Goal: Transaction & Acquisition: Obtain resource

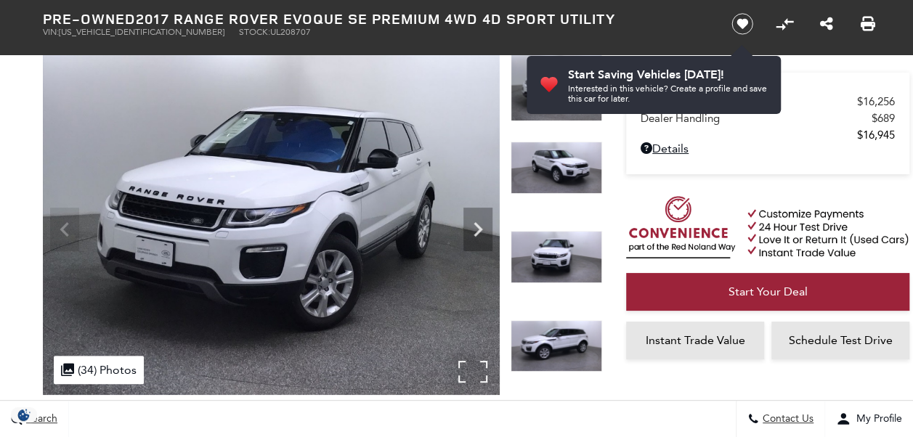
scroll to position [90, 0]
click at [481, 237] on icon "Next" at bounding box center [477, 229] width 29 height 29
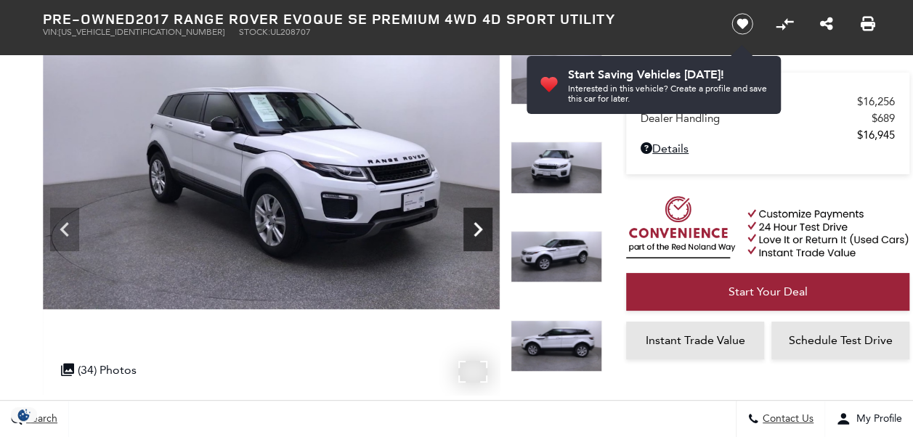
scroll to position [0, 0]
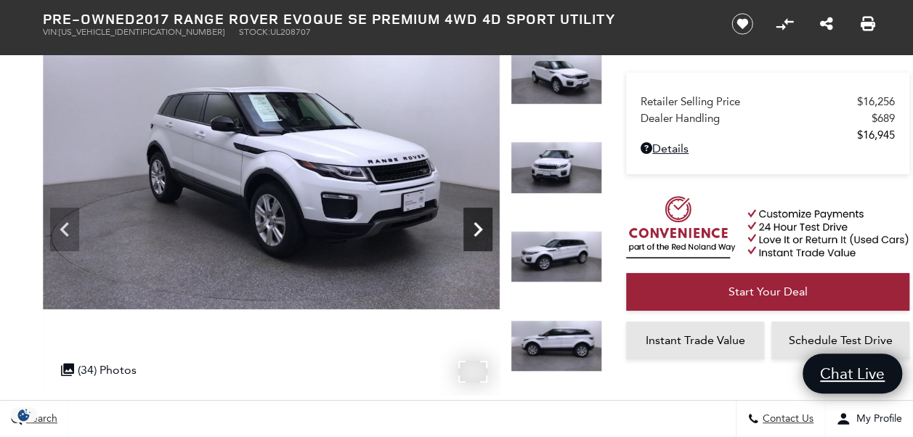
click at [481, 237] on icon "Next" at bounding box center [477, 229] width 29 height 29
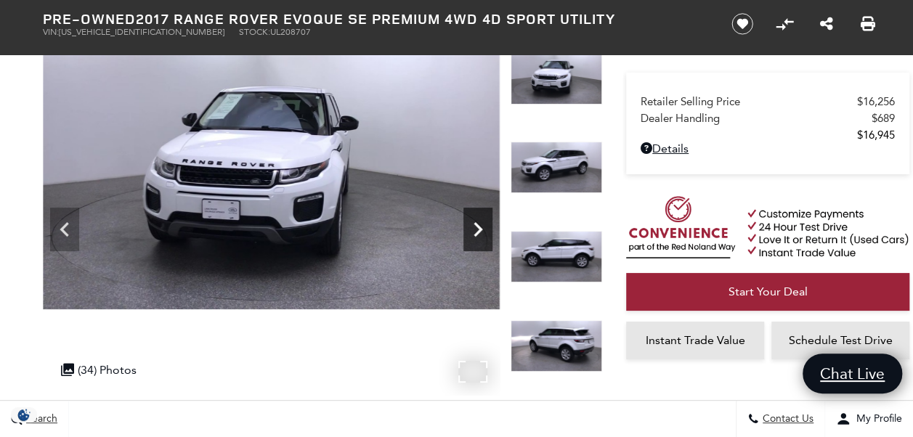
click at [481, 237] on icon "Next" at bounding box center [477, 229] width 29 height 29
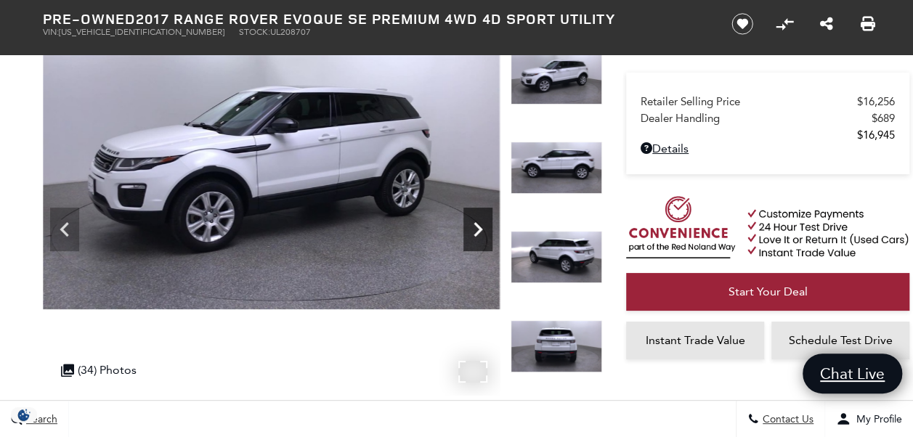
click at [481, 237] on icon "Next" at bounding box center [477, 229] width 29 height 29
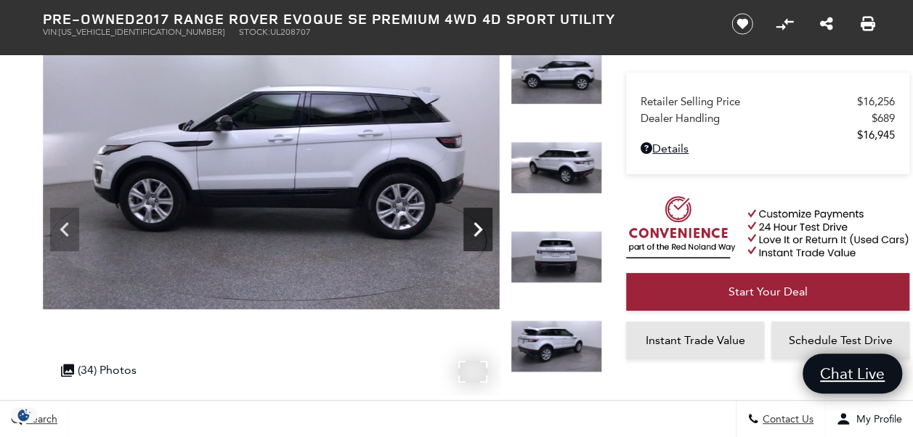
click at [481, 237] on icon "Next" at bounding box center [477, 229] width 29 height 29
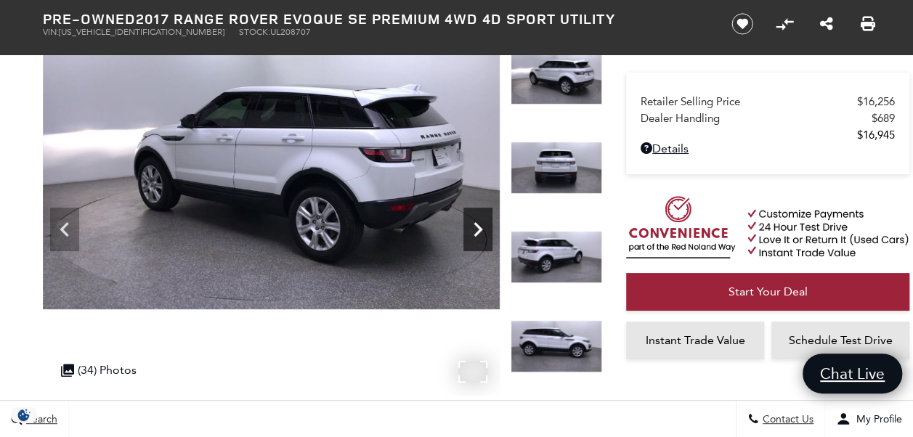
click at [481, 237] on icon "Next" at bounding box center [477, 229] width 29 height 29
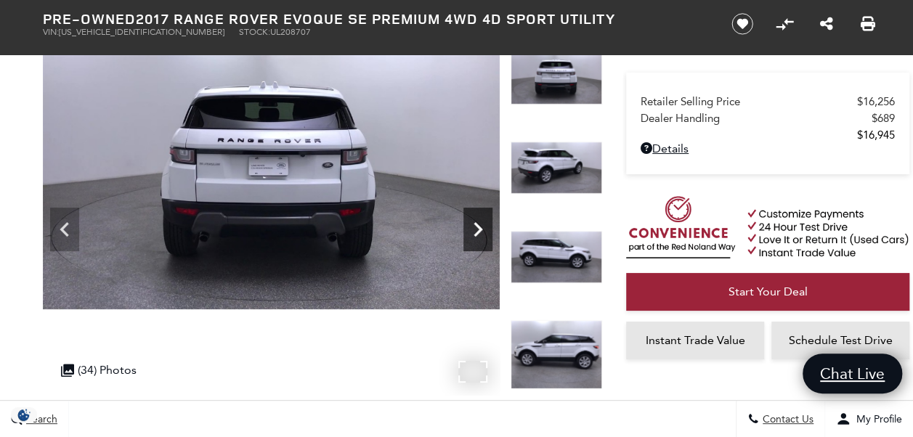
click at [481, 237] on icon "Next" at bounding box center [477, 229] width 29 height 29
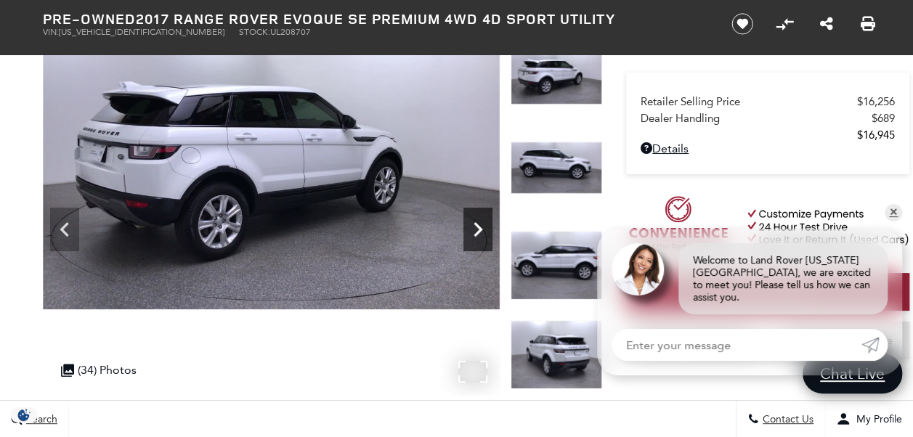
click at [481, 237] on icon "Next" at bounding box center [477, 229] width 29 height 29
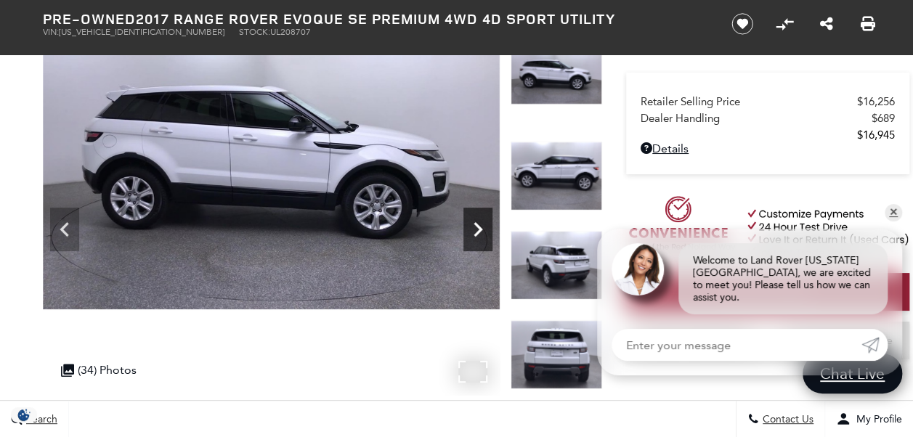
click at [481, 237] on icon "Next" at bounding box center [477, 229] width 29 height 29
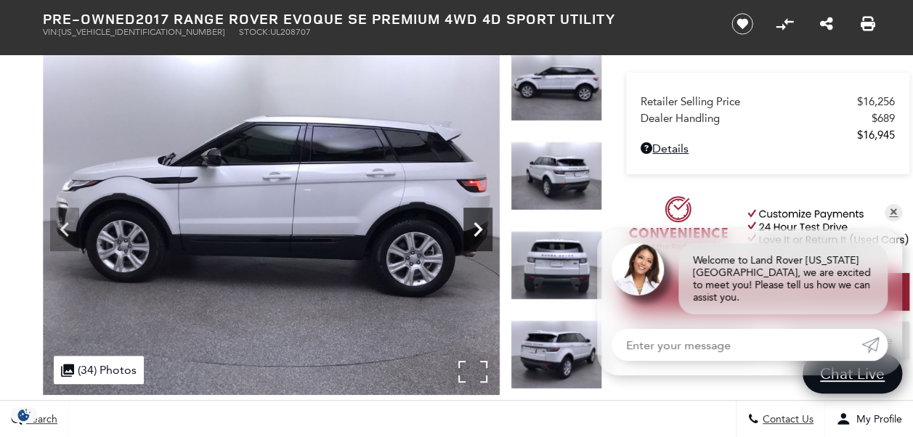
click at [481, 237] on icon "Next" at bounding box center [477, 229] width 29 height 29
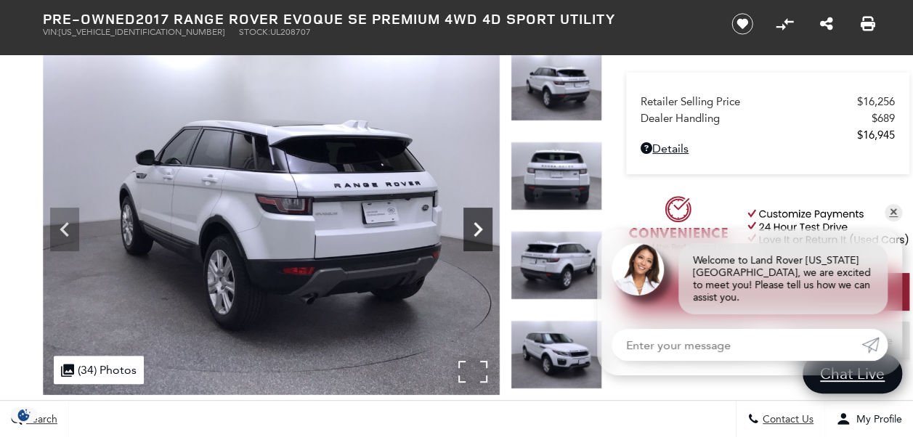
click at [481, 237] on icon "Next" at bounding box center [477, 229] width 29 height 29
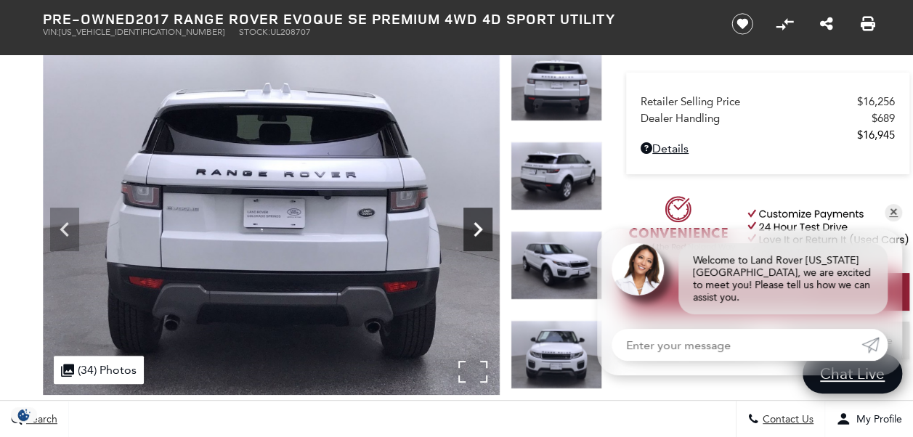
click at [481, 234] on icon "Next" at bounding box center [477, 229] width 29 height 29
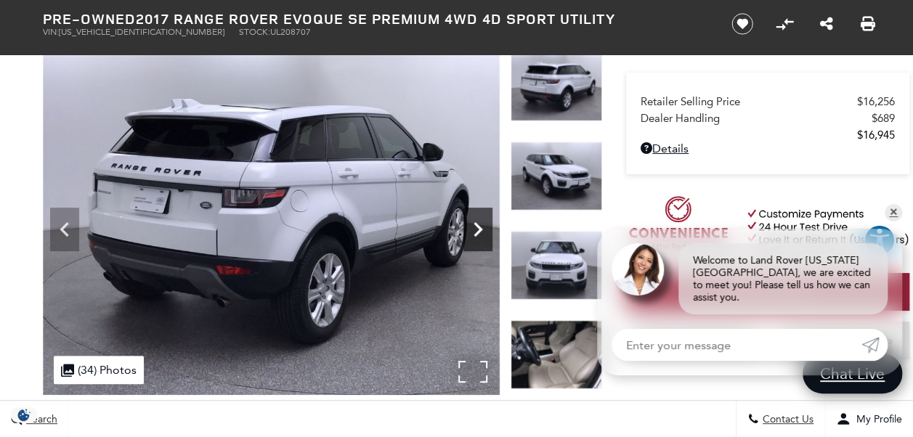
click at [481, 234] on icon "Next" at bounding box center [477, 229] width 29 height 29
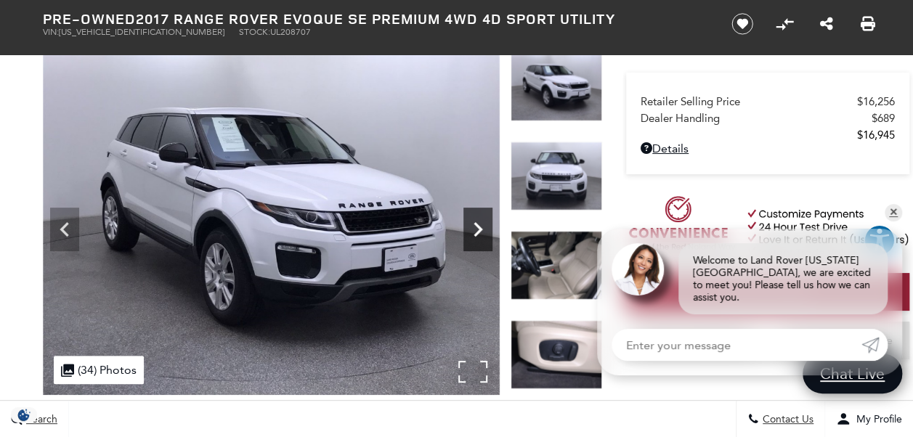
click at [481, 234] on icon "Next" at bounding box center [477, 229] width 29 height 29
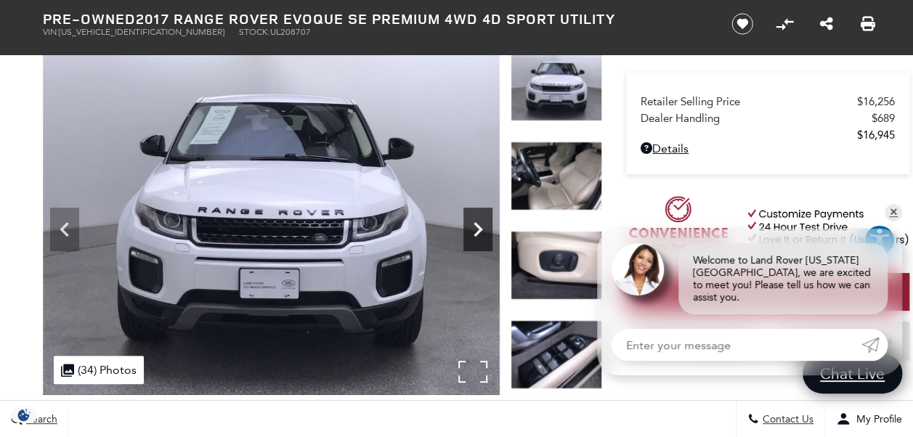
click at [481, 234] on icon "Next" at bounding box center [477, 229] width 29 height 29
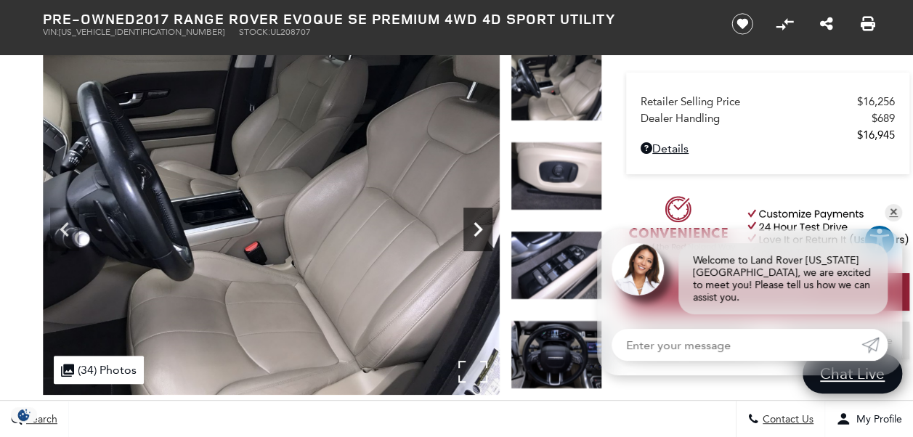
click at [481, 234] on icon "Next" at bounding box center [477, 229] width 29 height 29
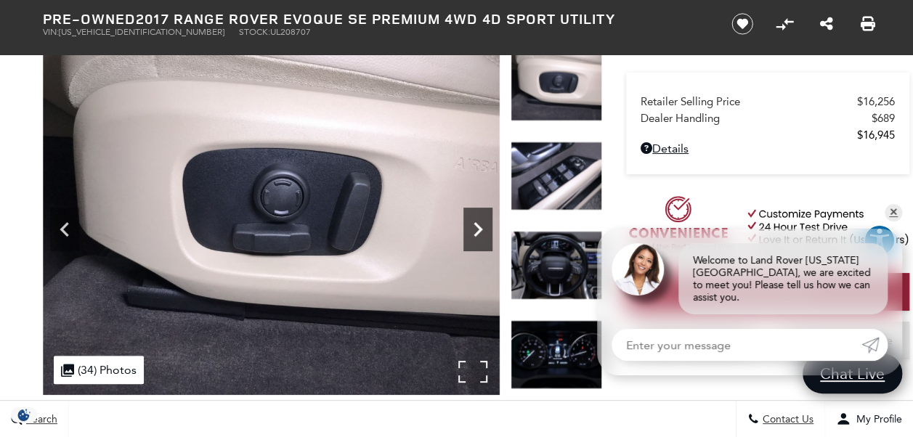
click at [481, 234] on icon "Next" at bounding box center [477, 229] width 29 height 29
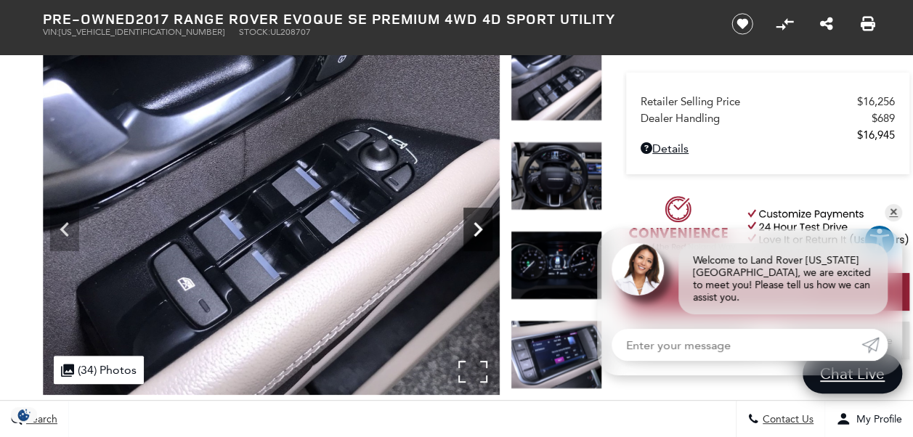
click at [481, 234] on icon "Next" at bounding box center [477, 229] width 29 height 29
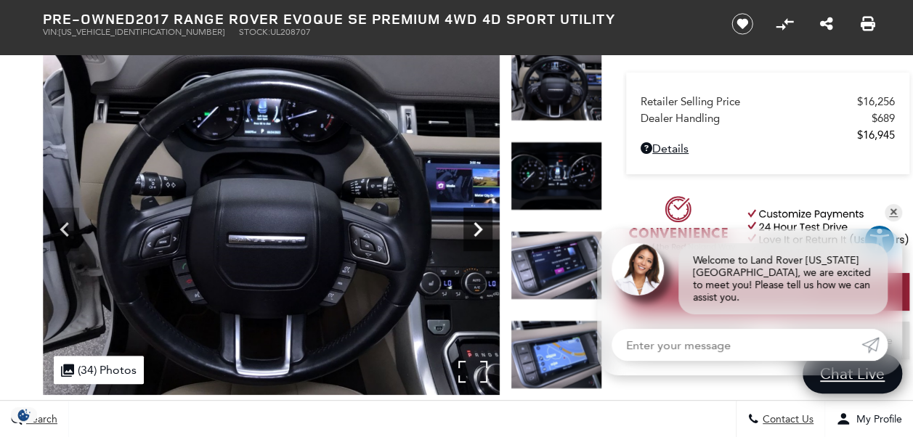
click at [481, 234] on icon "Next" at bounding box center [477, 229] width 29 height 29
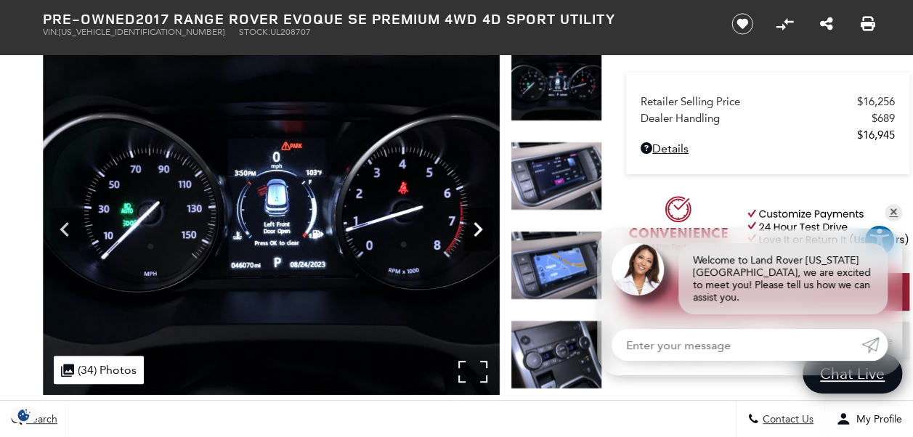
click at [481, 234] on icon "Next" at bounding box center [477, 229] width 29 height 29
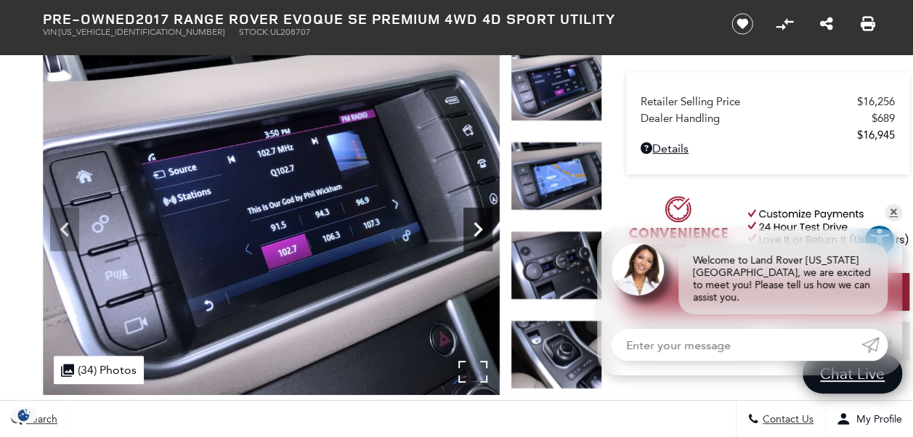
click at [481, 234] on icon "Next" at bounding box center [477, 229] width 29 height 29
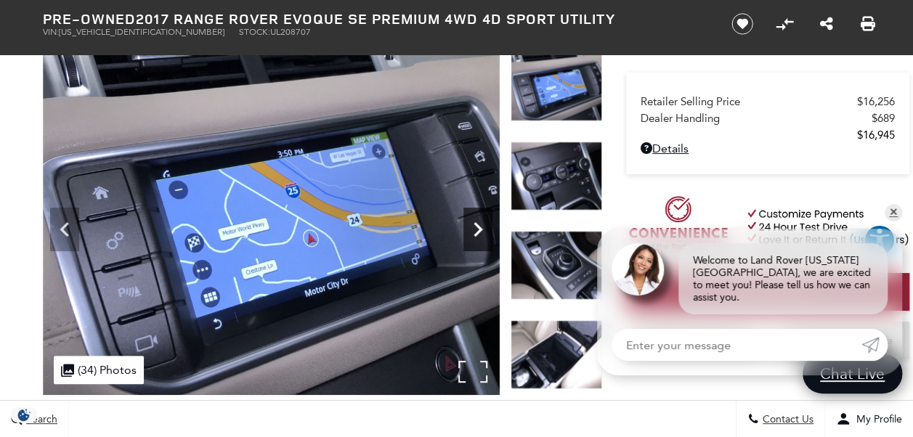
click at [481, 234] on icon "Next" at bounding box center [477, 229] width 29 height 29
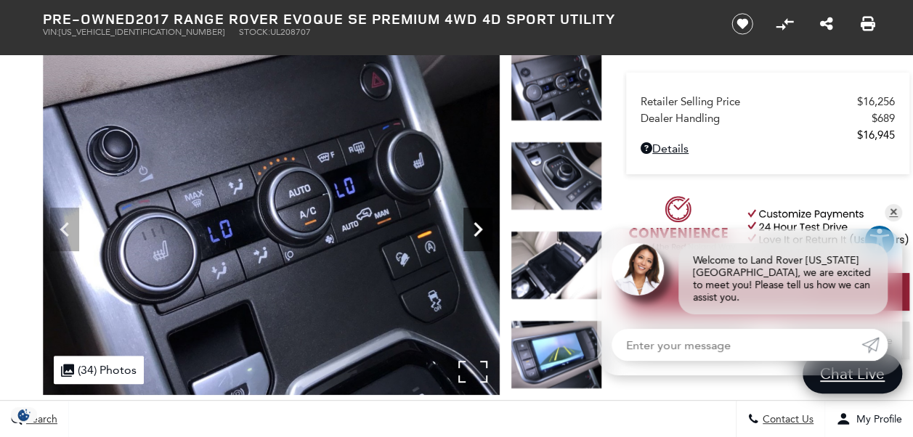
click at [481, 234] on icon "Next" at bounding box center [477, 229] width 29 height 29
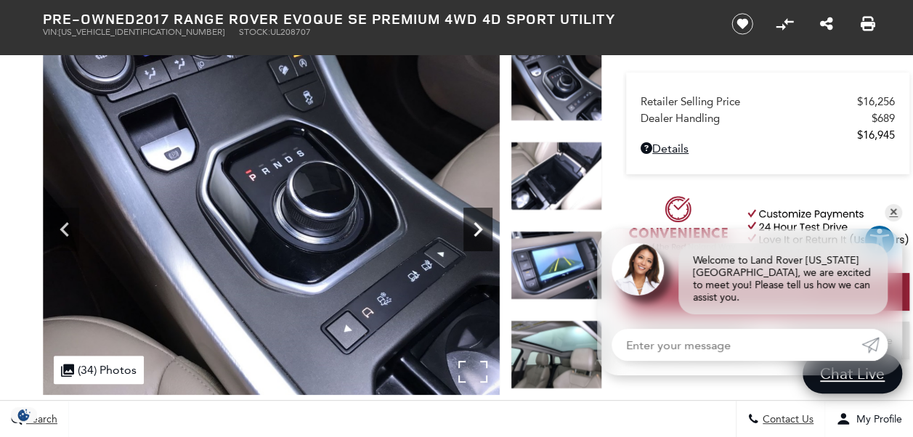
click at [481, 234] on icon "Next" at bounding box center [477, 229] width 29 height 29
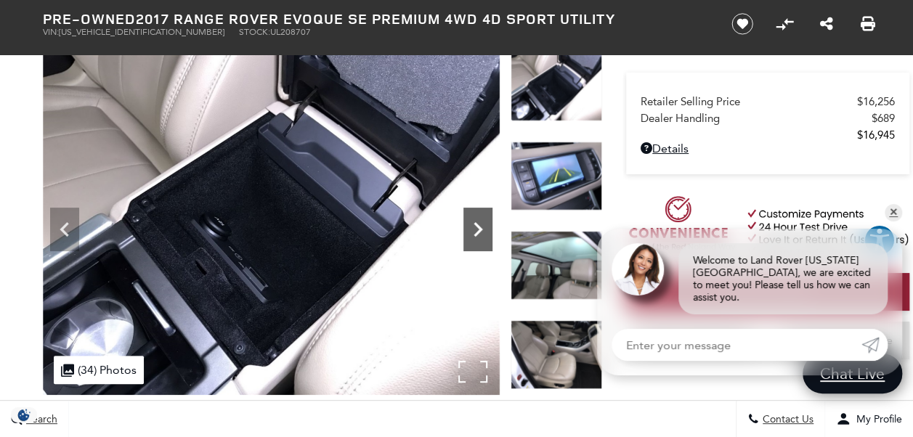
click at [481, 234] on icon "Next" at bounding box center [477, 229] width 29 height 29
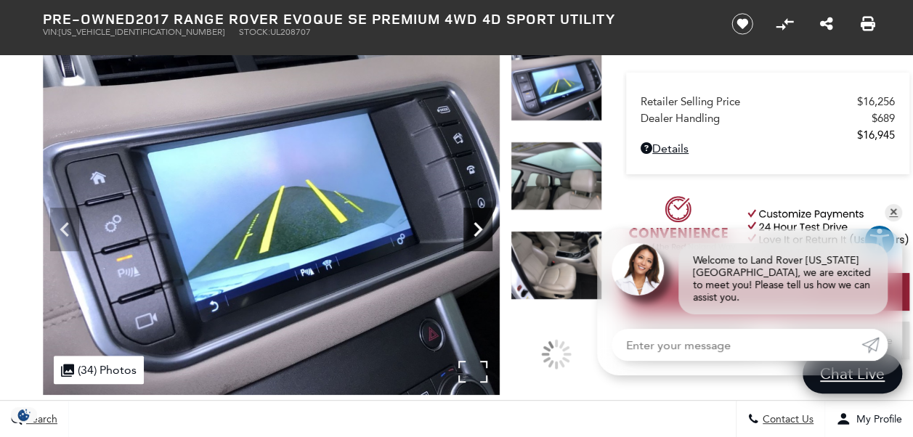
click at [481, 234] on icon "Next" at bounding box center [477, 229] width 29 height 29
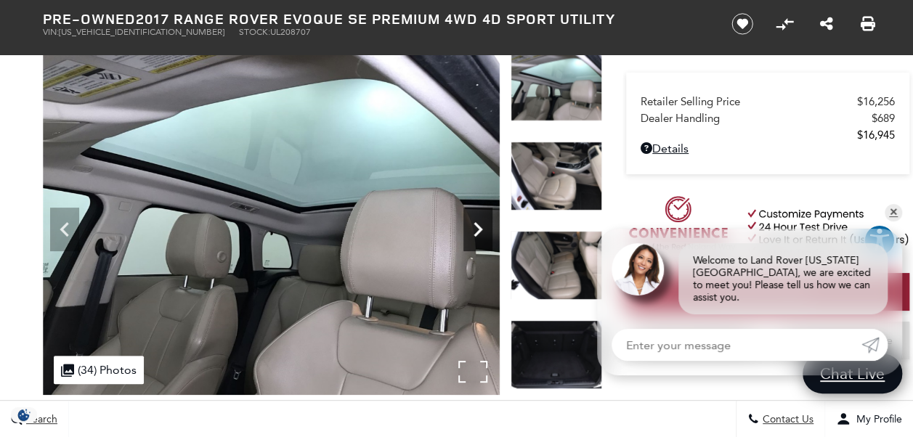
click at [481, 234] on icon "Next" at bounding box center [477, 229] width 29 height 29
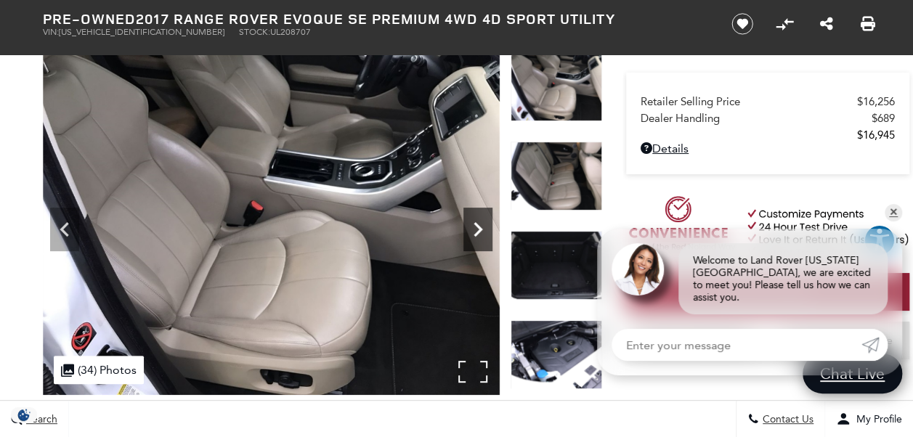
click at [481, 235] on icon "Next" at bounding box center [477, 229] width 29 height 29
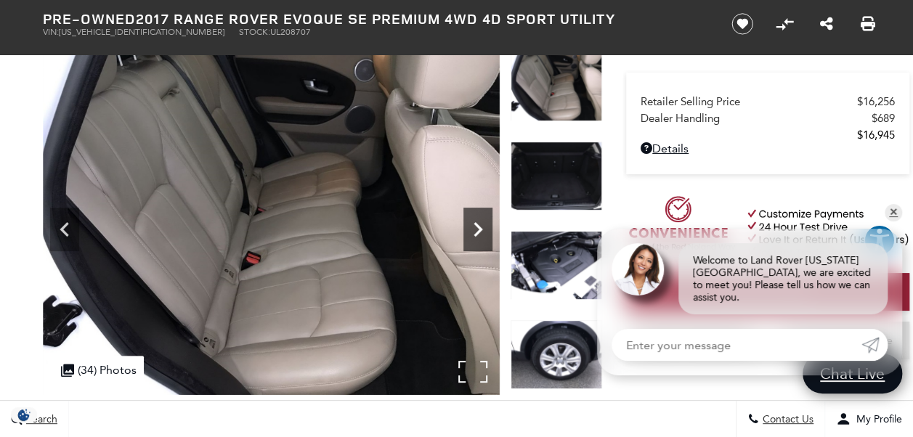
click at [481, 235] on icon "Next" at bounding box center [477, 229] width 29 height 29
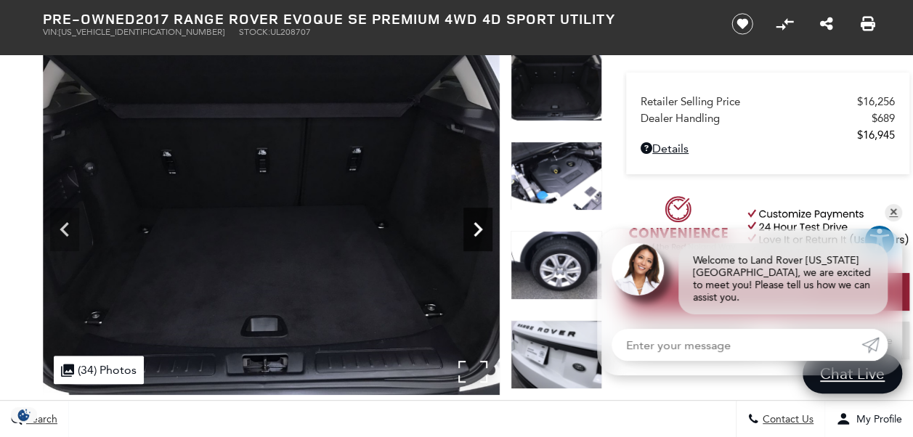
click at [481, 235] on icon "Next" at bounding box center [477, 229] width 29 height 29
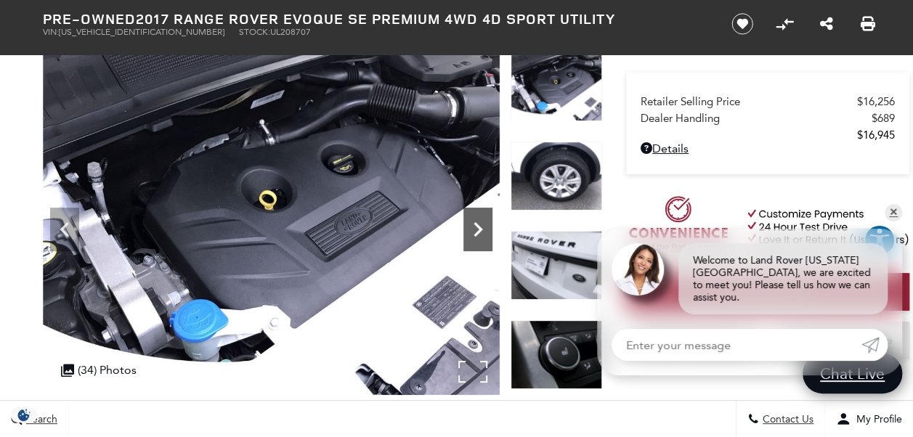
click at [481, 235] on icon "Next" at bounding box center [477, 229] width 29 height 29
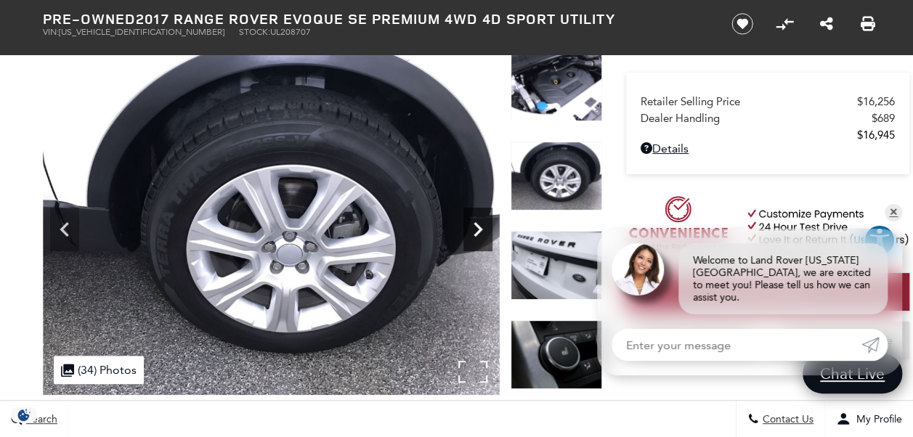
click at [481, 235] on icon "Next" at bounding box center [477, 229] width 29 height 29
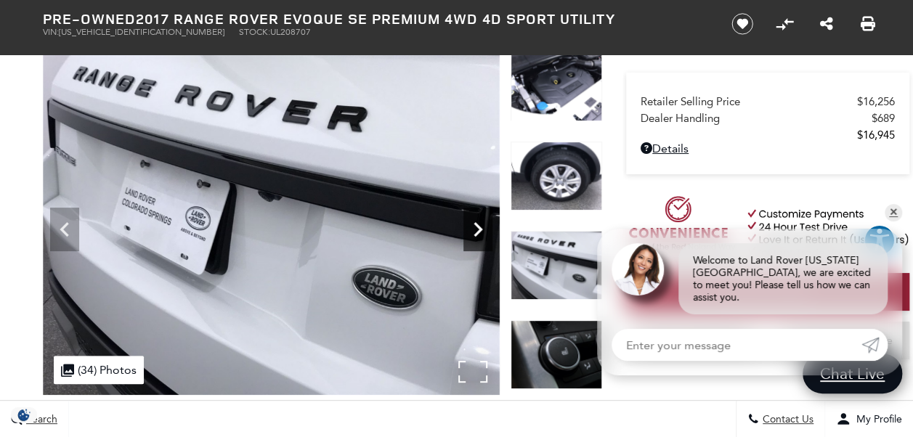
click at [481, 235] on icon "Next" at bounding box center [477, 229] width 29 height 29
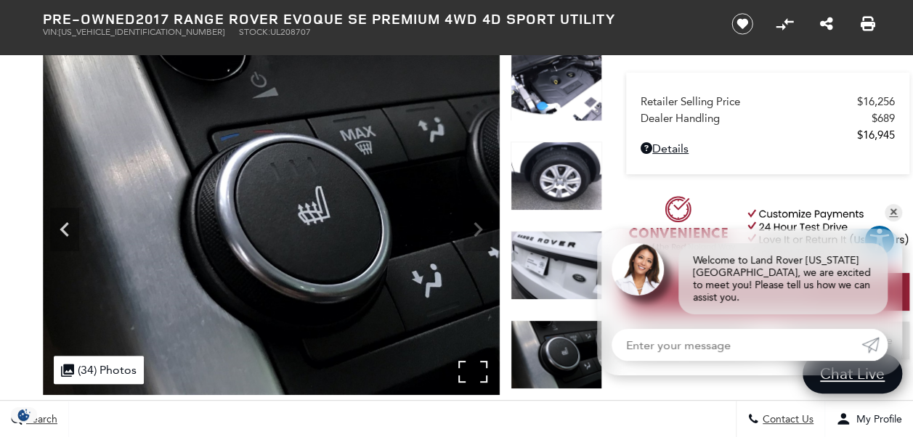
click at [481, 235] on img at bounding box center [271, 223] width 457 height 343
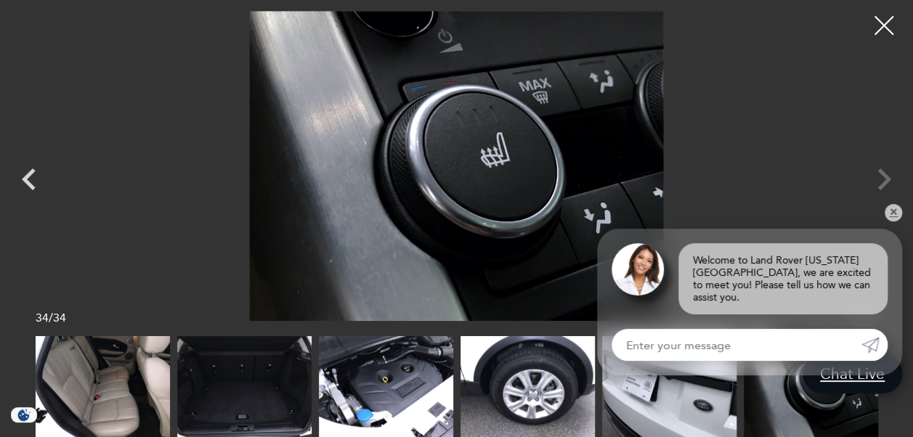
click at [879, 30] on div at bounding box center [884, 26] width 38 height 38
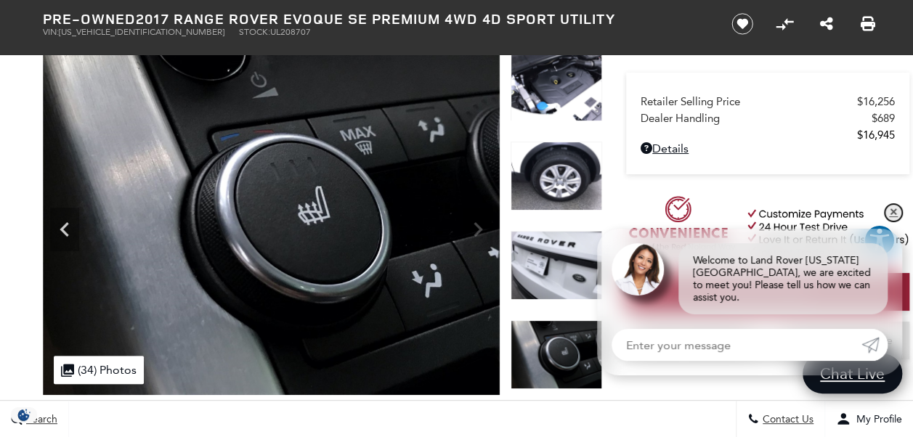
click at [893, 221] on link "✕" at bounding box center [893, 212] width 17 height 17
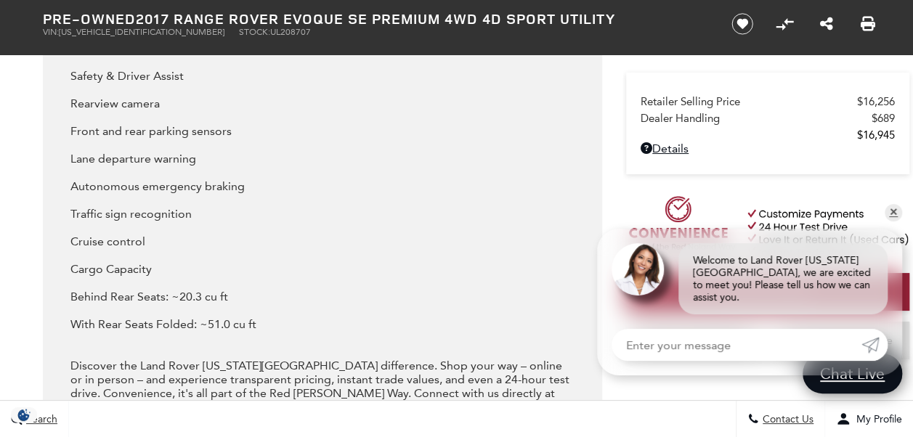
scroll to position [2762, 0]
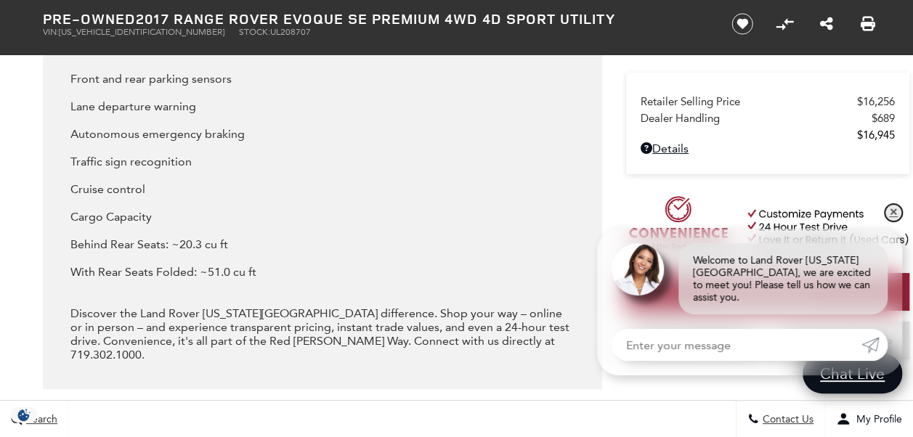
click at [893, 221] on link "✕" at bounding box center [893, 212] width 17 height 17
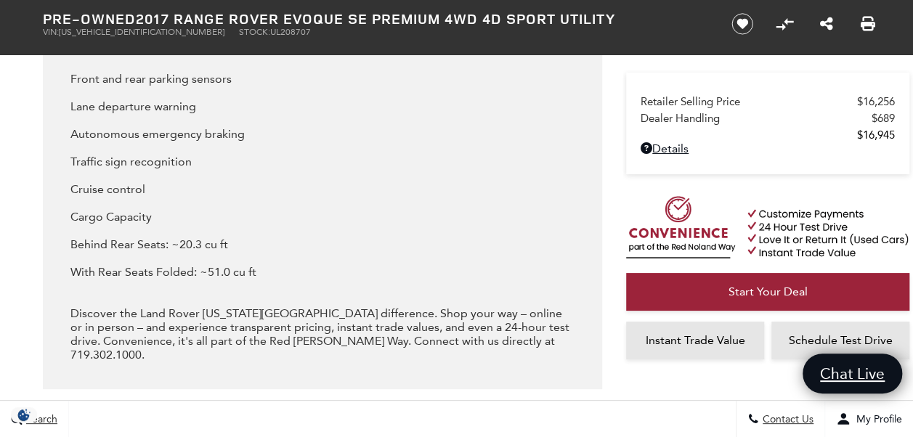
scroll to position [2784, 0]
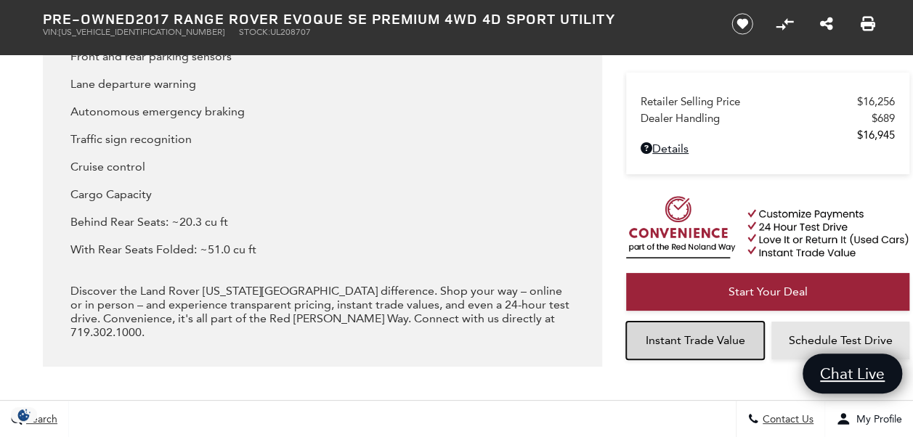
click at [719, 335] on span "Instant Trade Value" at bounding box center [695, 340] width 99 height 14
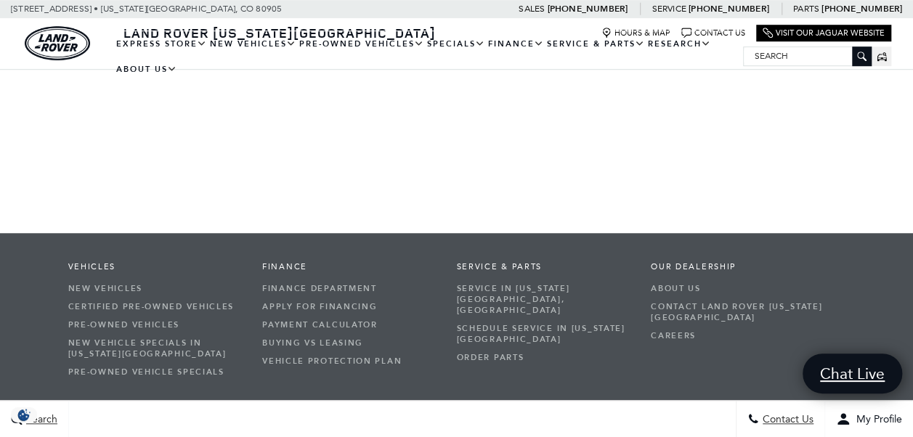
scroll to position [569, 0]
